Goal: Information Seeking & Learning: Learn about a topic

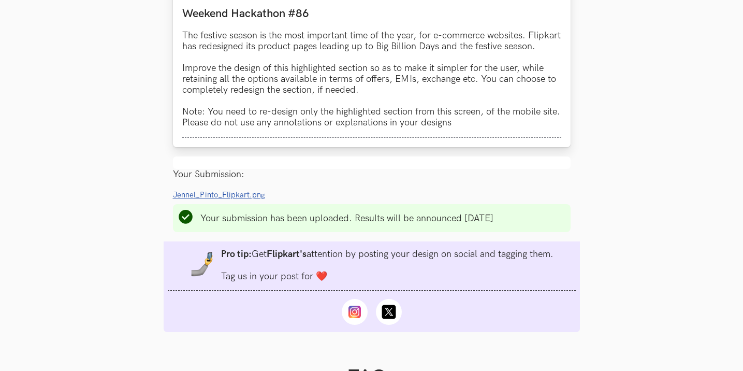
scroll to position [983, 0]
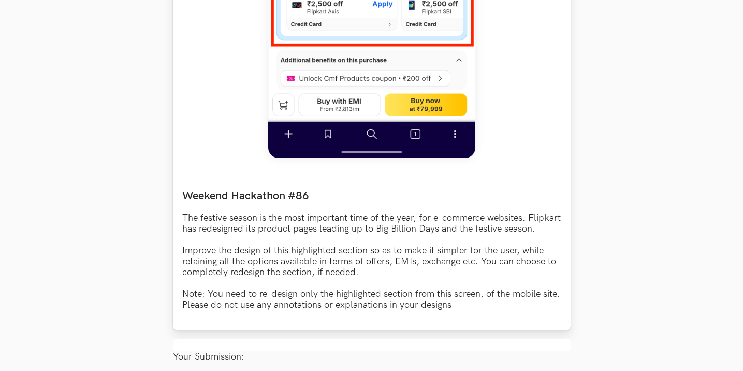
scroll to position [932, 0]
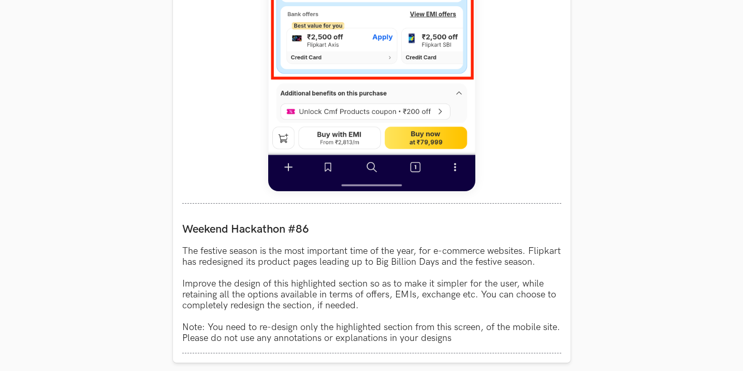
scroll to position [983, 0]
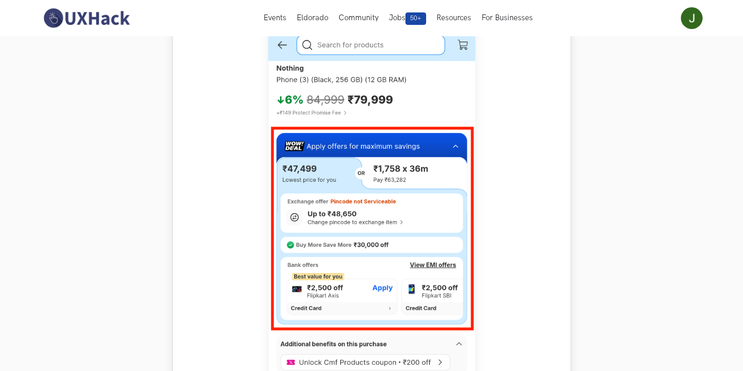
scroll to position [259, 0]
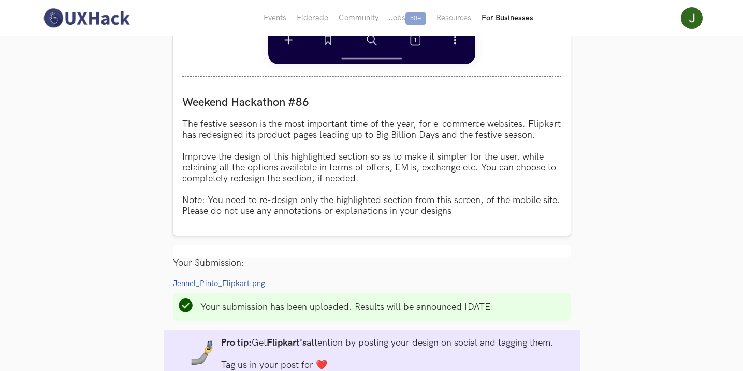
scroll to position [880, 0]
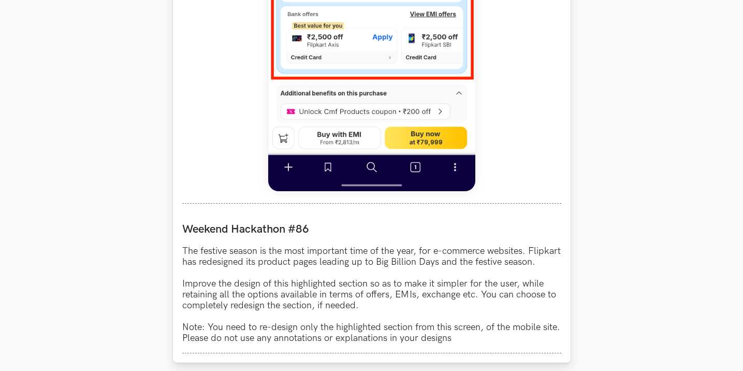
scroll to position [880, 0]
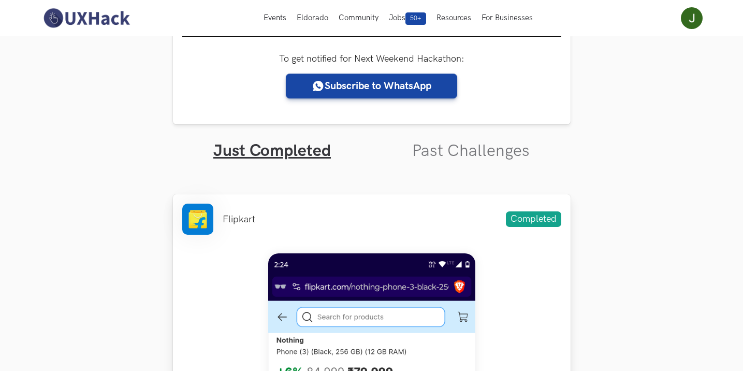
scroll to position [104, 0]
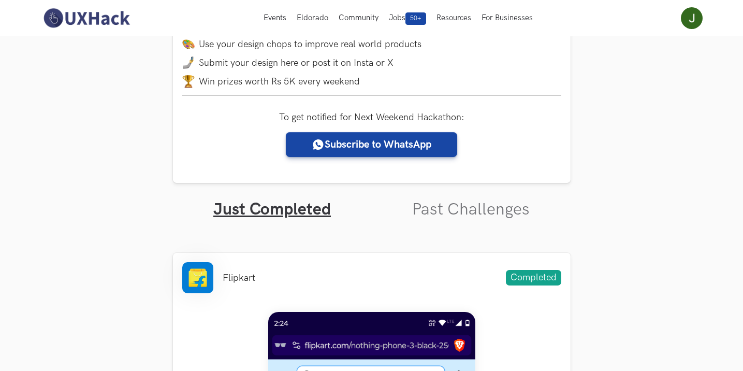
scroll to position [52, 0]
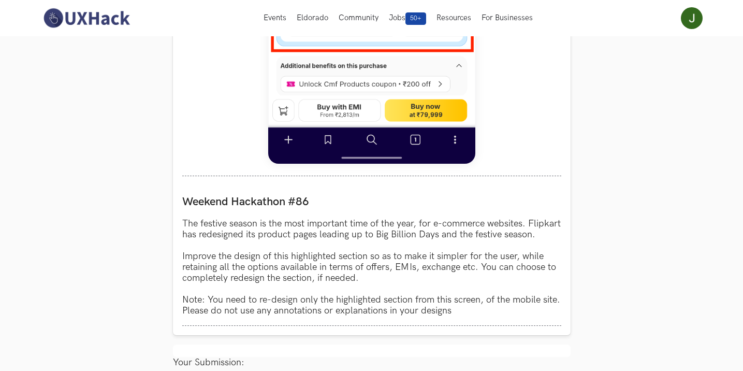
scroll to position [779, 0]
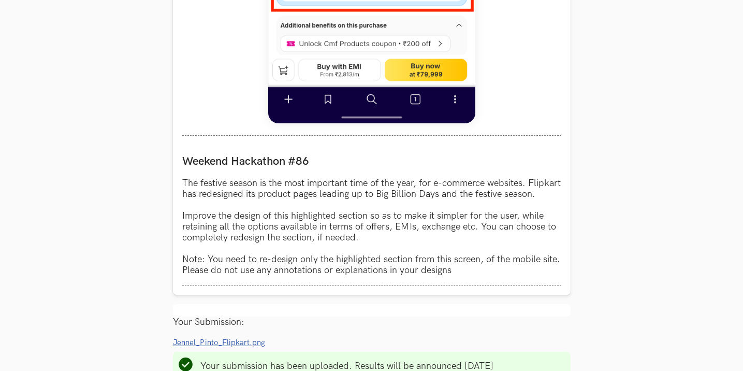
scroll to position [831, 0]
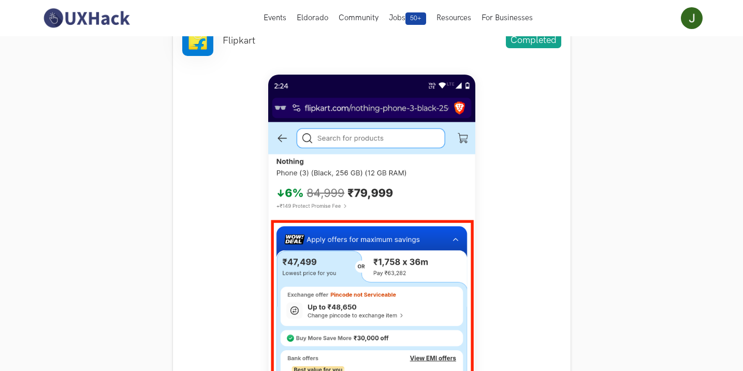
scroll to position [54, 0]
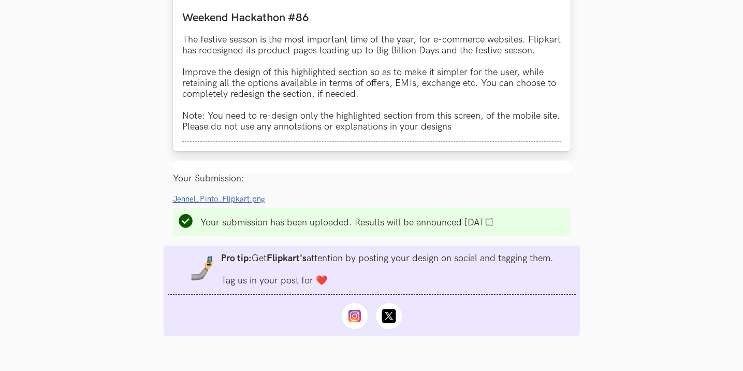
scroll to position [1089, 0]
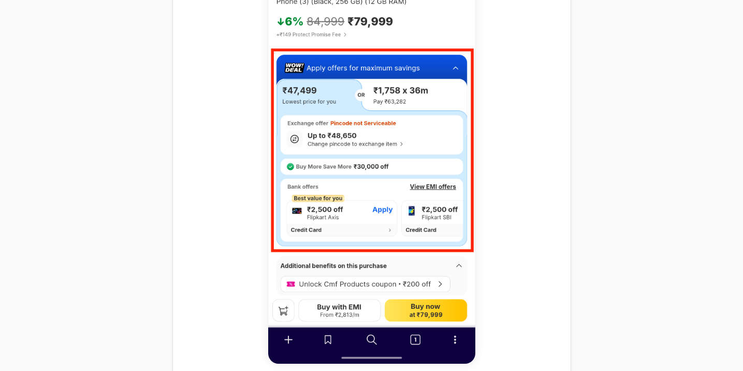
scroll to position [588, 0]
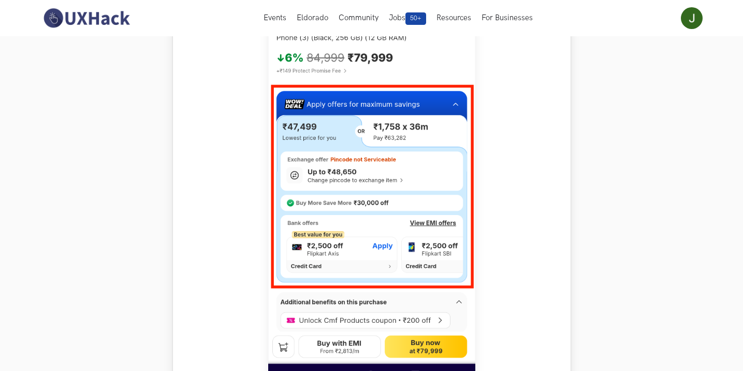
scroll to position [518, 0]
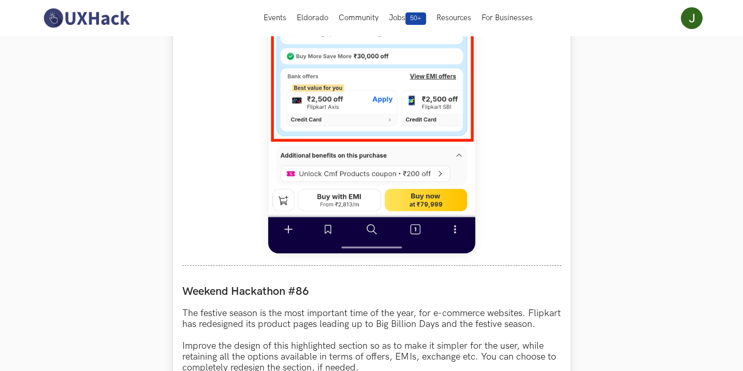
scroll to position [621, 0]
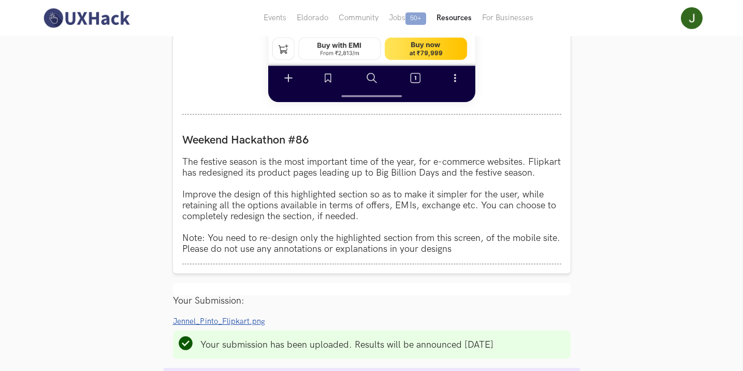
scroll to position [673, 0]
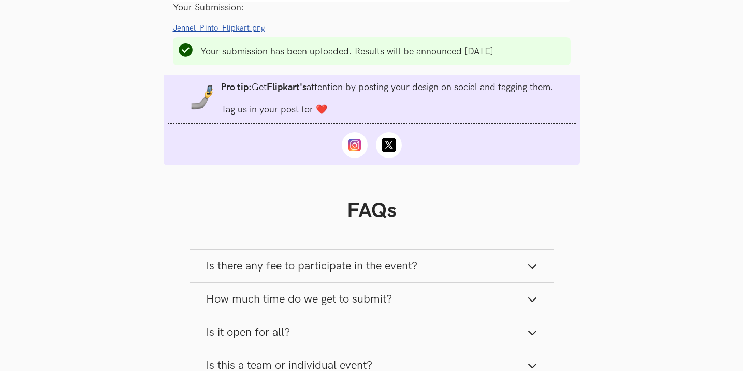
scroll to position [1145, 0]
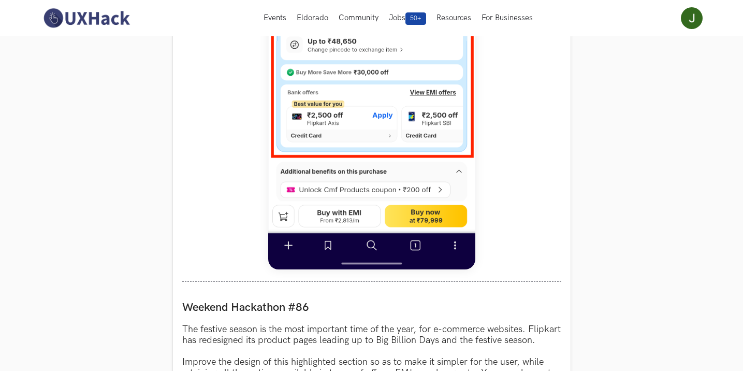
scroll to position [627, 0]
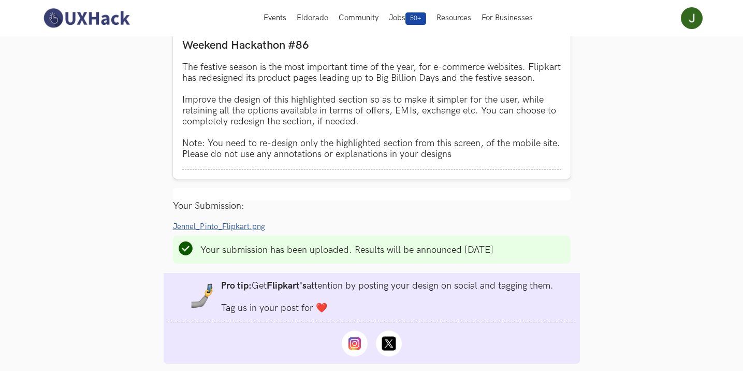
scroll to position [737, 0]
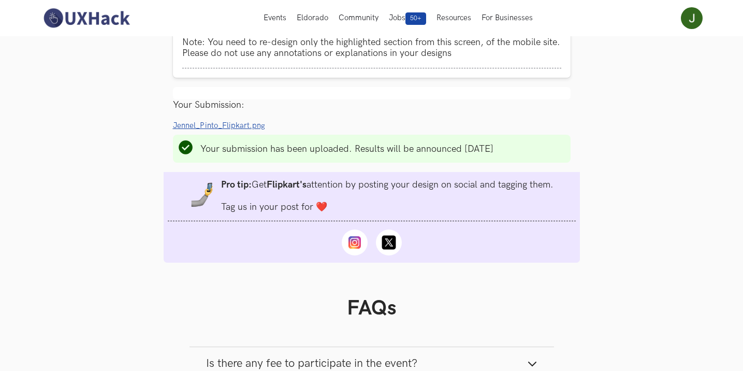
scroll to position [880, 0]
